Goal: Task Accomplishment & Management: Manage account settings

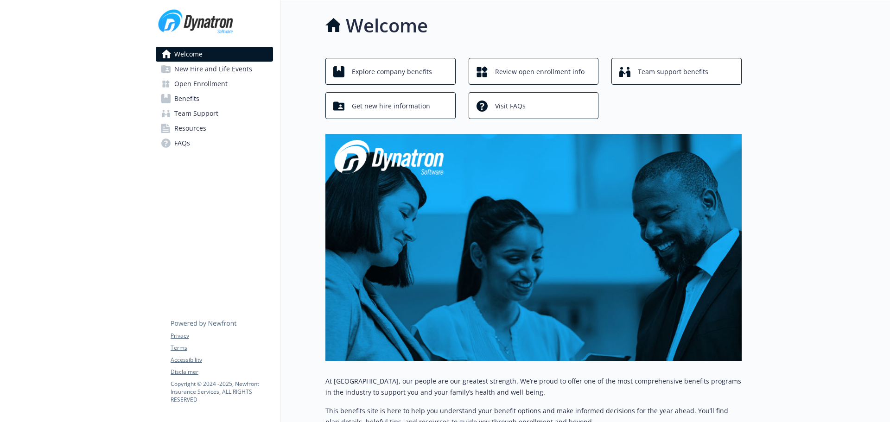
click at [198, 84] on span "Open Enrollment" at bounding box center [200, 83] width 53 height 15
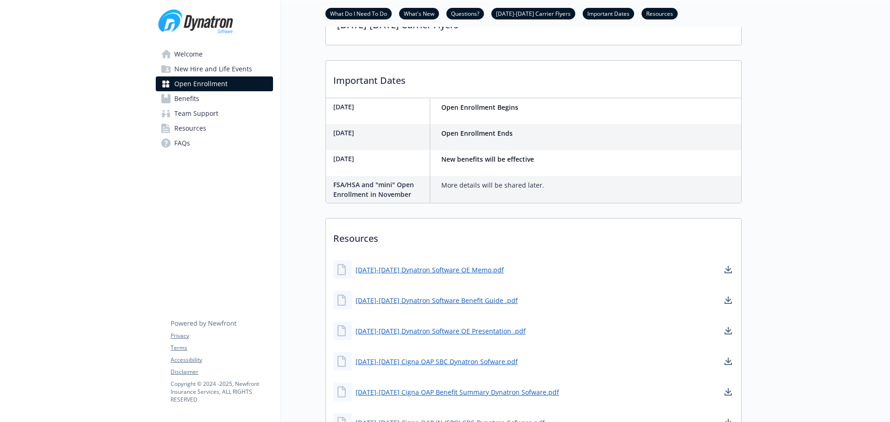
scroll to position [510, 0]
